Goal: Browse casually: Explore the website without a specific task or goal

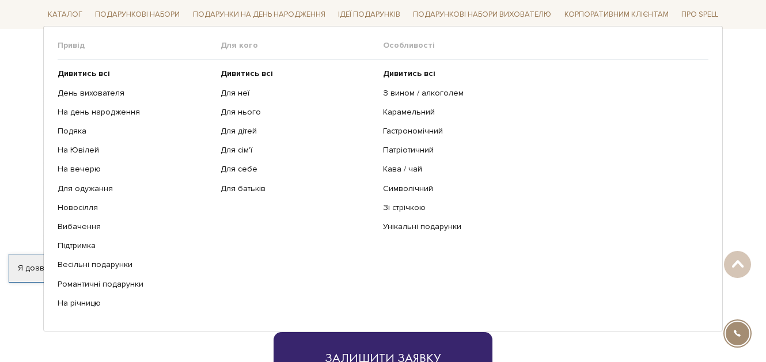
scroll to position [346, 0]
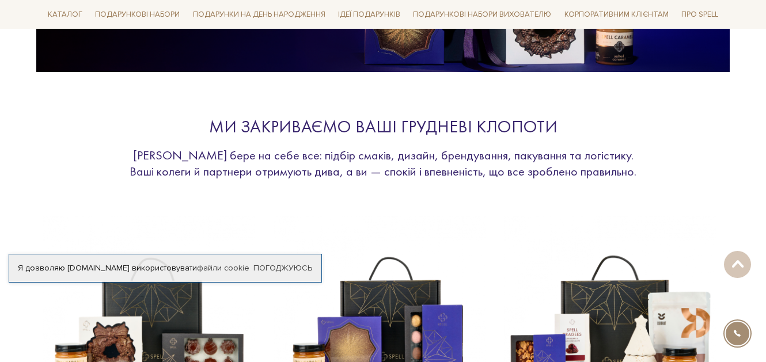
click at [760, 155] on section "Ми закриваємо ваші грудневі клопоти [PERSON_NAME] бере на себе все: підбір смак…" at bounding box center [383, 312] width 766 height 468
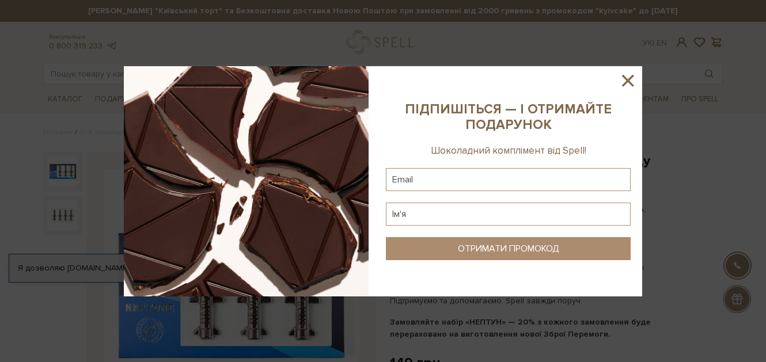
click at [628, 78] on icon at bounding box center [628, 81] width 20 height 20
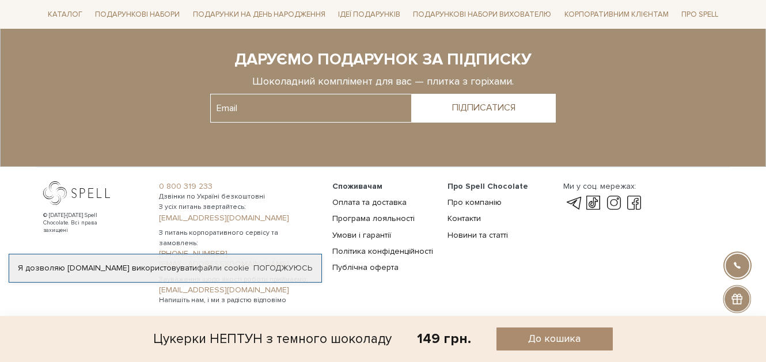
scroll to position [1642, 0]
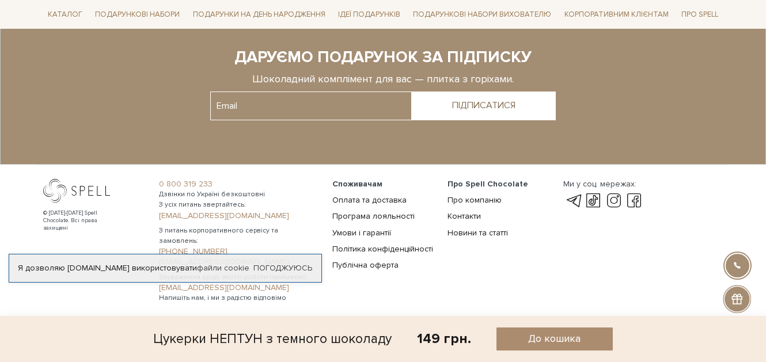
click at [428, 289] on div "Споживачам Оплата та доставка Програма лояльності Умови і гарантії Політика кон…" at bounding box center [383, 241] width 116 height 124
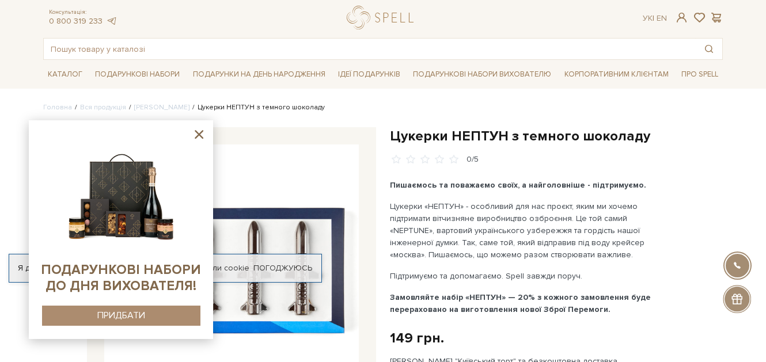
scroll to position [0, 0]
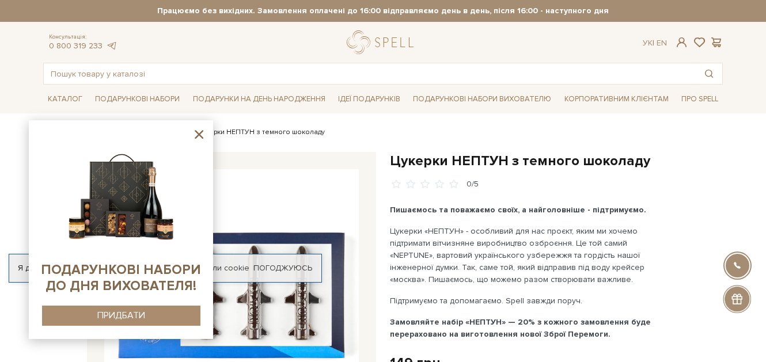
click at [198, 135] on icon at bounding box center [199, 134] width 9 height 9
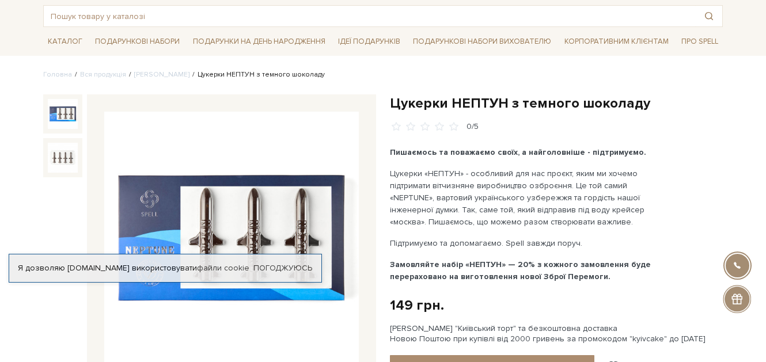
scroll to position [115, 0]
